Goal: Ask a question

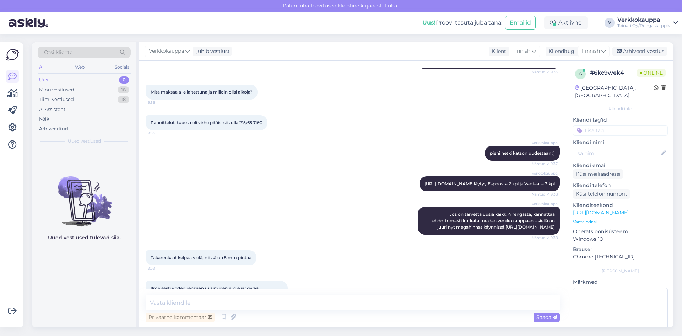
scroll to position [198, 0]
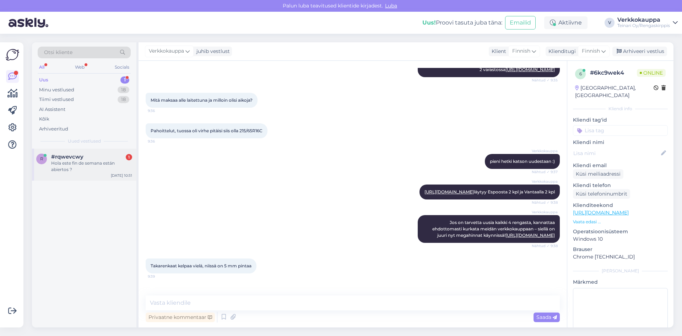
click at [74, 168] on div "Hola este fin de semana están abiertos ?" at bounding box center [91, 166] width 81 height 13
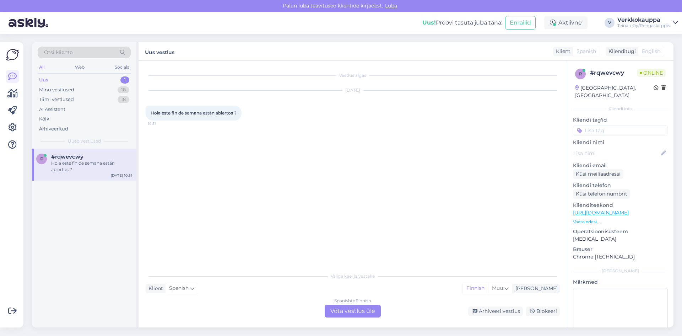
click at [369, 312] on div "Spanish to Finnish Võta vestlus üle" at bounding box center [353, 310] width 56 height 13
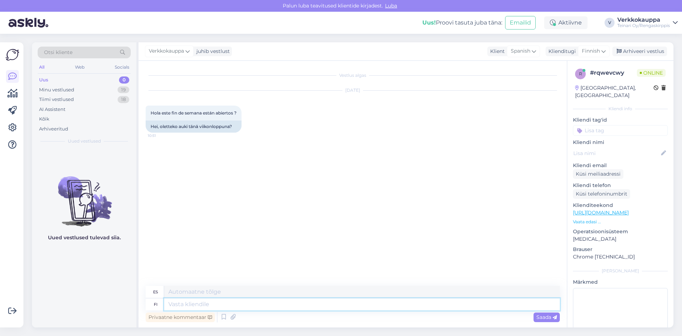
click at [201, 303] on textarea at bounding box center [362, 304] width 396 height 12
type textarea "hE"
type textarea "Hola"
type textarea "h"
type textarea "Hei,"
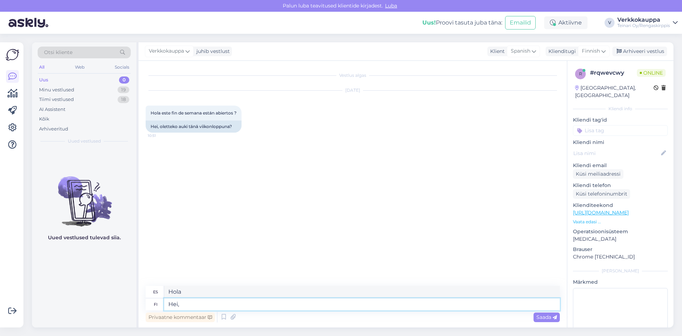
type textarea "Hola,"
type textarea "Hei, lauantaina"
type textarea "Hola sábado"
type textarea "Hei, lauantaina on a"
type textarea "Hola, es sábado."
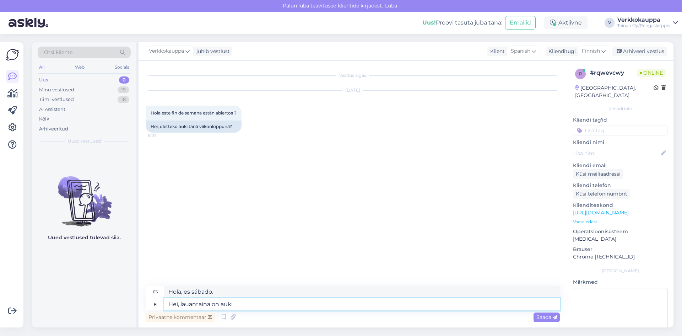
type textarea "Hei, lauantaina on auki"
type textarea "Hola, está abierto el sábado."
type textarea "Hei, lauantaina on auki Vantaa t"
type textarea "Hola, Vantaa abre los sábados."
type textarea "Hei, lauantaina on auki Vantaa toimipiste"
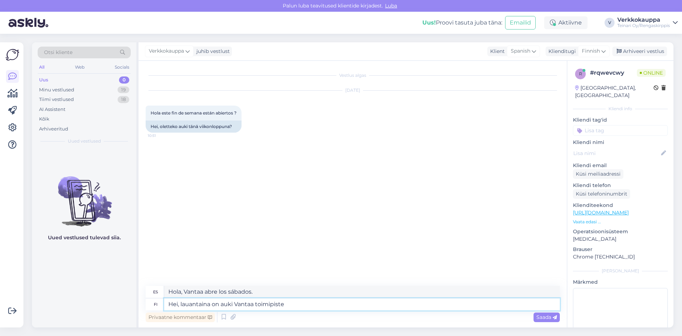
type textarea "Hola, la oficina de Vantaa está abierta el sábado."
type textarea "Hei, lauantaina on auki Vantaa toimipiste"
type textarea "Hola, la sucursal de Vantaa está abierta el sábado."
type textarea "Hei, lauantaina on auki Vantaa toimipiste kl"
type textarea "Hola, la oficina de Vantaa está abierta el sábado."
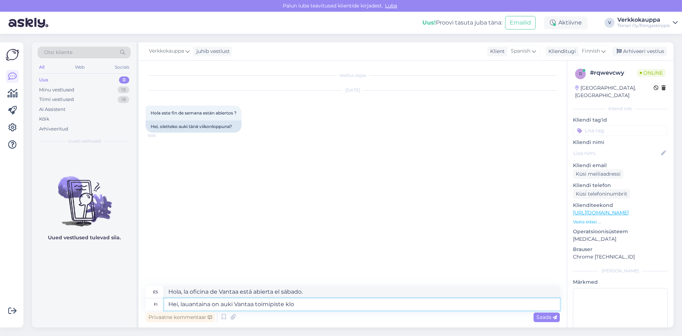
type textarea "Hei, lauantaina on auki Vantaa toimipiste klo 9"
type textarea "Hola, la oficina de Vantaa está abierta el sábado a las"
type textarea "Hei, lauantaina on auki Vantaa toimipiste klo 9.00-"
type textarea "Hola, la oficina de Vantaa está abierta los sábados de 9.00- a.m. a"
type textarea "Hei, lauantaina on auki Vantaa toimipiste klo 9.00-15."
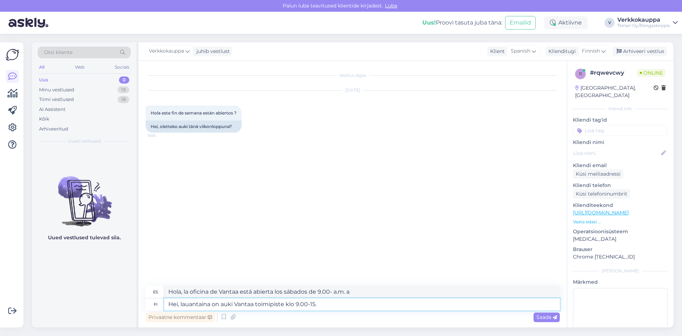
type textarea "Hola, la oficina de Vantaa está abierta los sábados de 9.00-15."
type textarea "Hei, lauantaina on auki Vantaa toimipiste klo 9.00-15.00."
type textarea "Hola, la oficina de Vantaa está abierta los sábados de 9.00-15.00."
type textarea "Hei, lauantaina on auki Vantaa toimipiste klo 9.00-15.00. T"
type textarea "Hola, la oficina de Vantaa está abierta los sábados de 9.00-15.00"
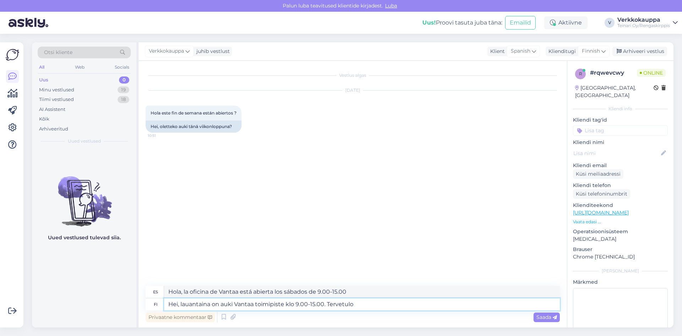
type textarea "Hei, lauantaina on auki Vantaa toimipiste klo 9.00-15.00. [GEOGRAPHIC_DATA]"
type textarea "Hola, la oficina de Vantaa está abierta los sábados de 9.00-15.00. ¡Bienvenidos!"
click at [256, 304] on textarea "Hei, lauantaina on auki Vantaa toimipiste klo 9.00-15.00. Tervetuloa!" at bounding box center [362, 304] width 396 height 12
type textarea "Hei, lauantaina on auki Vantaa toimipiste klo 9.00-15.00. Tervetuloa!"
click at [547, 317] on span "Saada" at bounding box center [546, 317] width 21 height 6
